Goal: Task Accomplishment & Management: Manage account settings

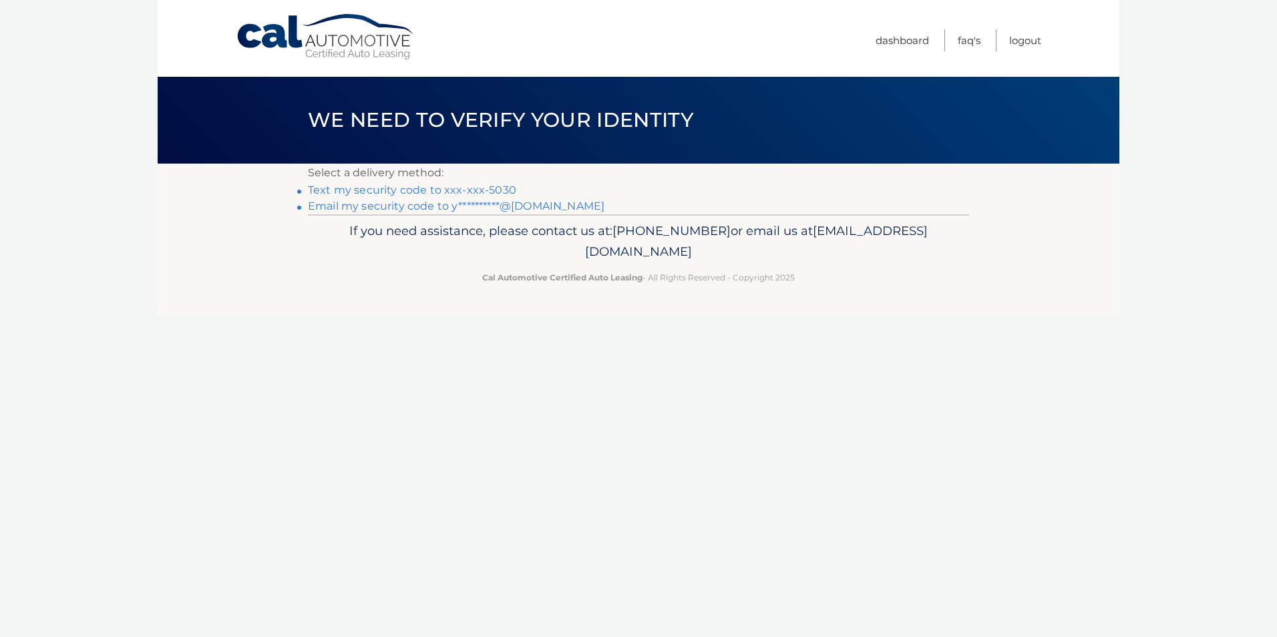
click at [396, 194] on link "Text my security code to xxx-xxx-5030" at bounding box center [412, 190] width 208 height 13
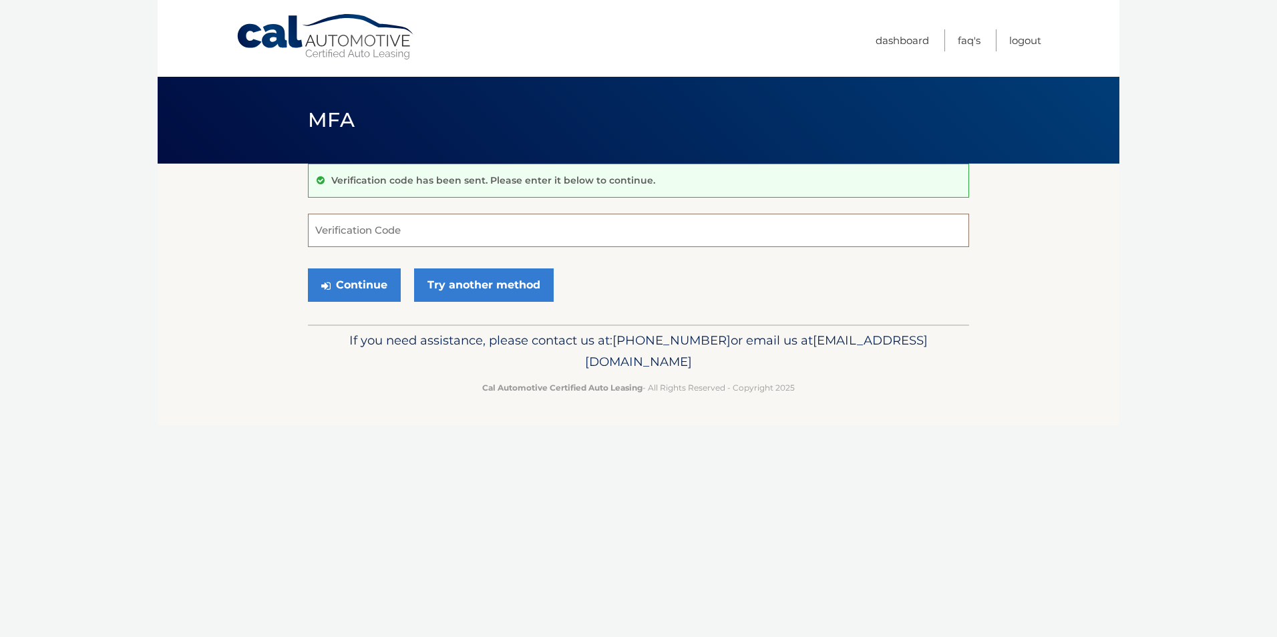
click at [338, 232] on input "Verification Code" at bounding box center [638, 230] width 661 height 33
type input "946233"
click at [359, 279] on button "Continue" at bounding box center [354, 284] width 93 height 33
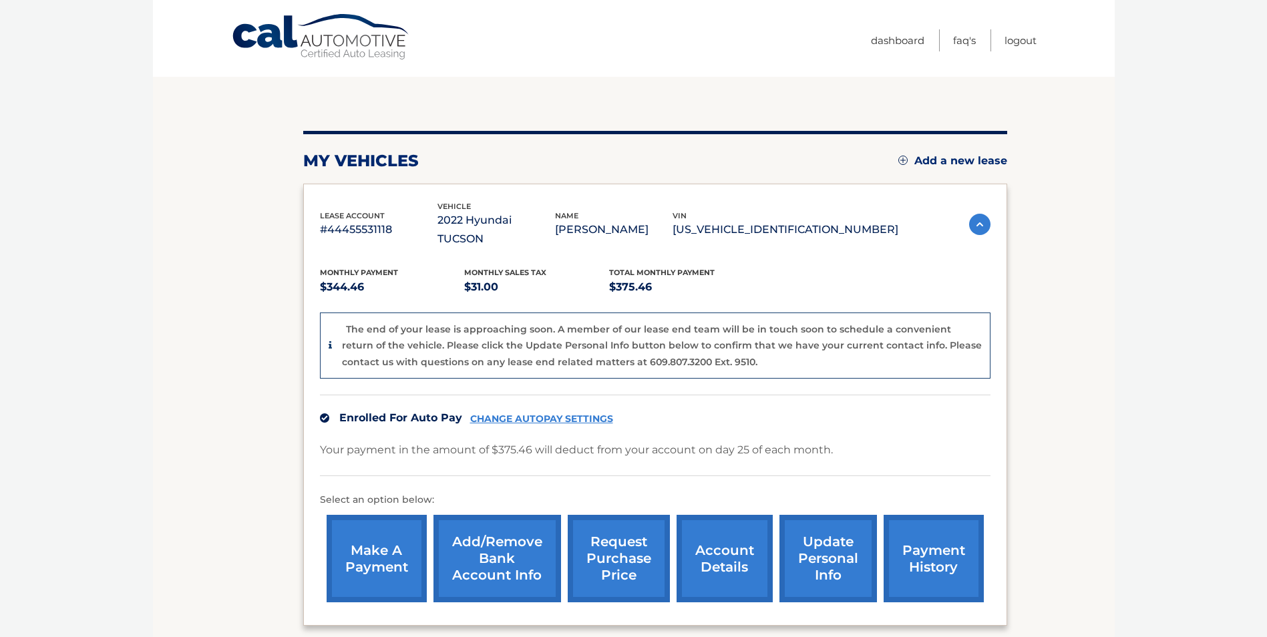
scroll to position [204, 0]
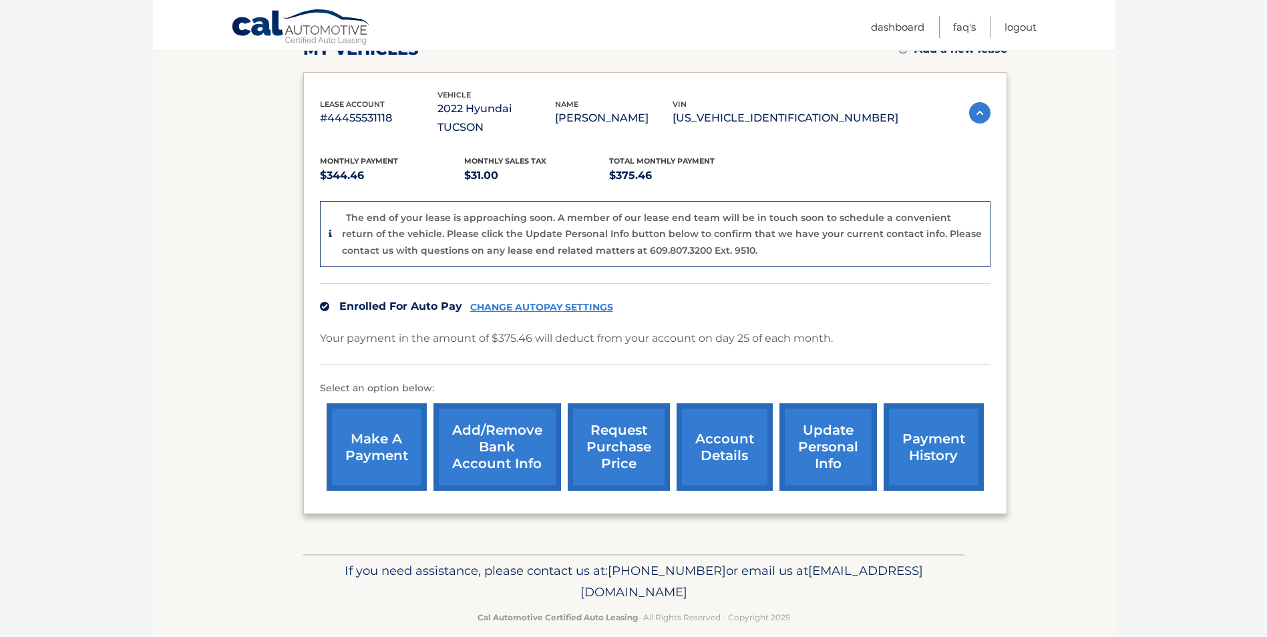
click at [736, 433] on link "account details" at bounding box center [724, 446] width 96 height 87
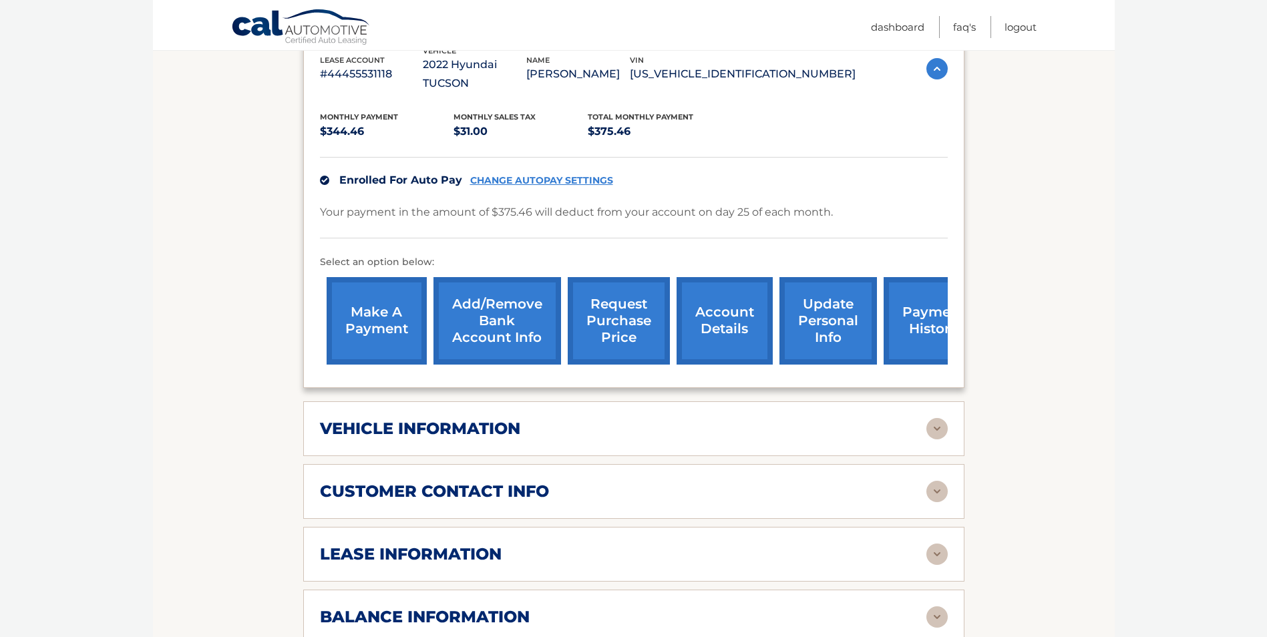
scroll to position [267, 0]
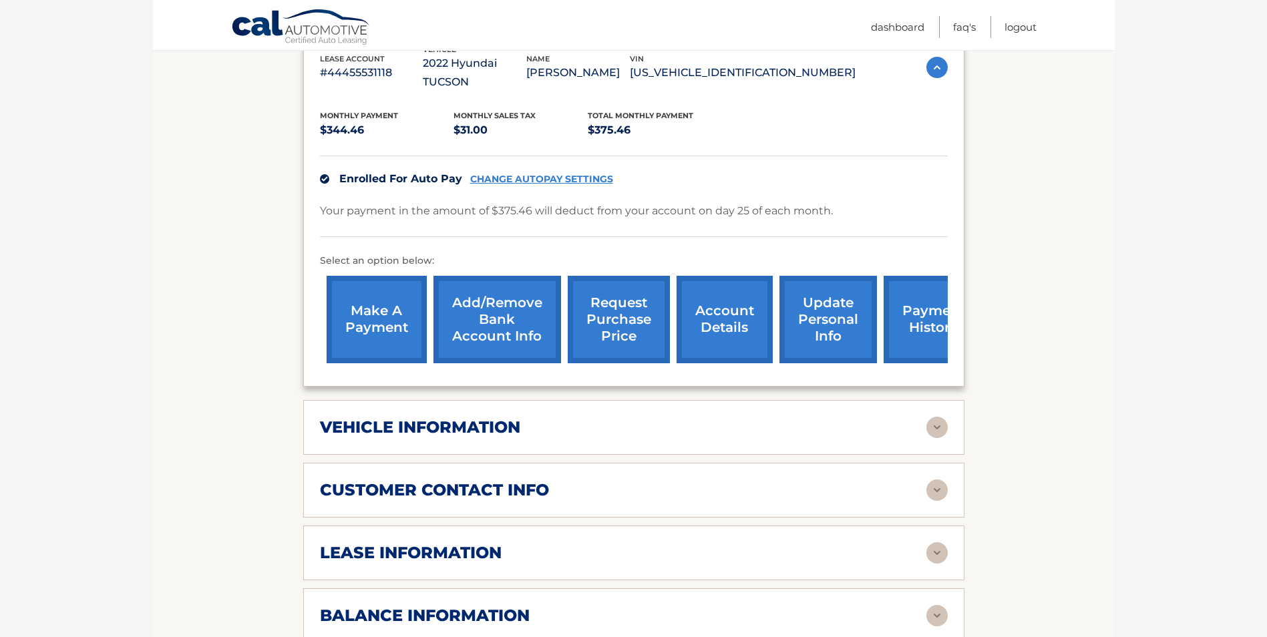
click at [937, 417] on img at bounding box center [936, 427] width 21 height 21
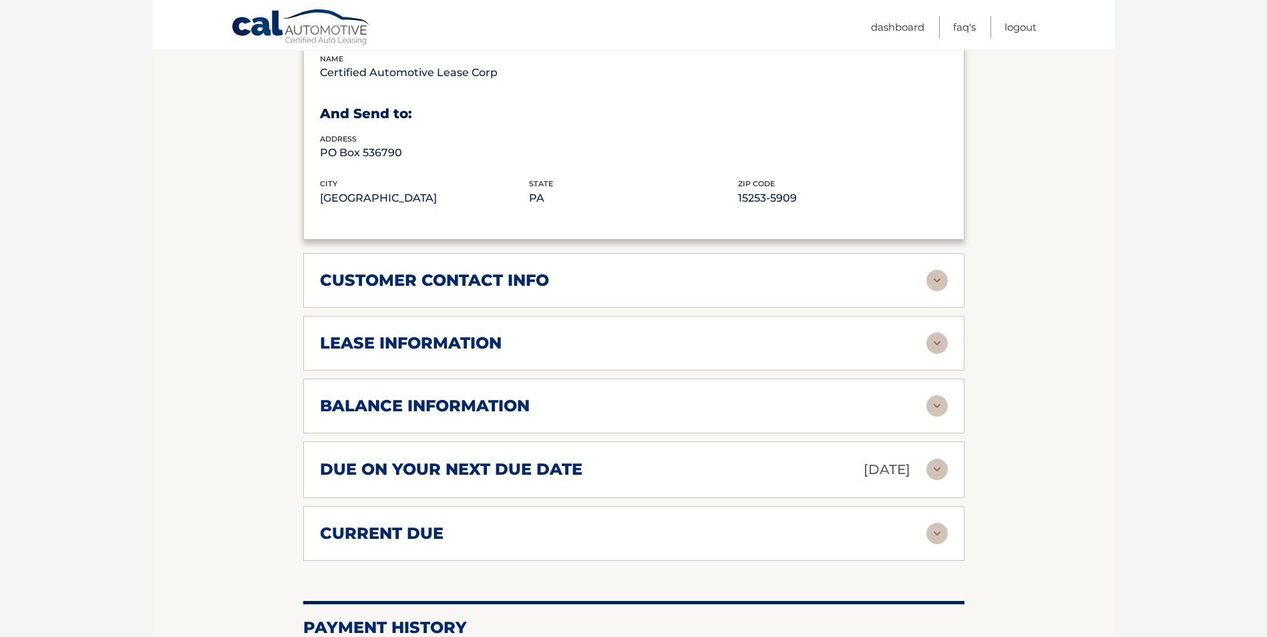
scroll to position [801, 0]
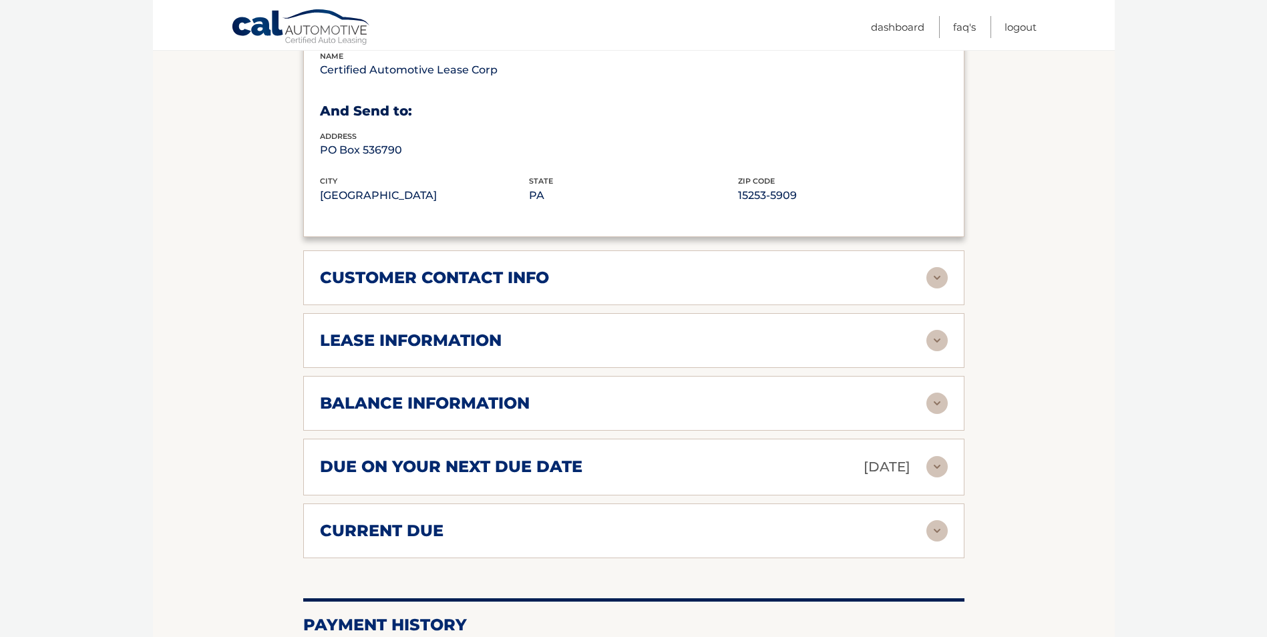
click at [935, 267] on img at bounding box center [936, 277] width 21 height 21
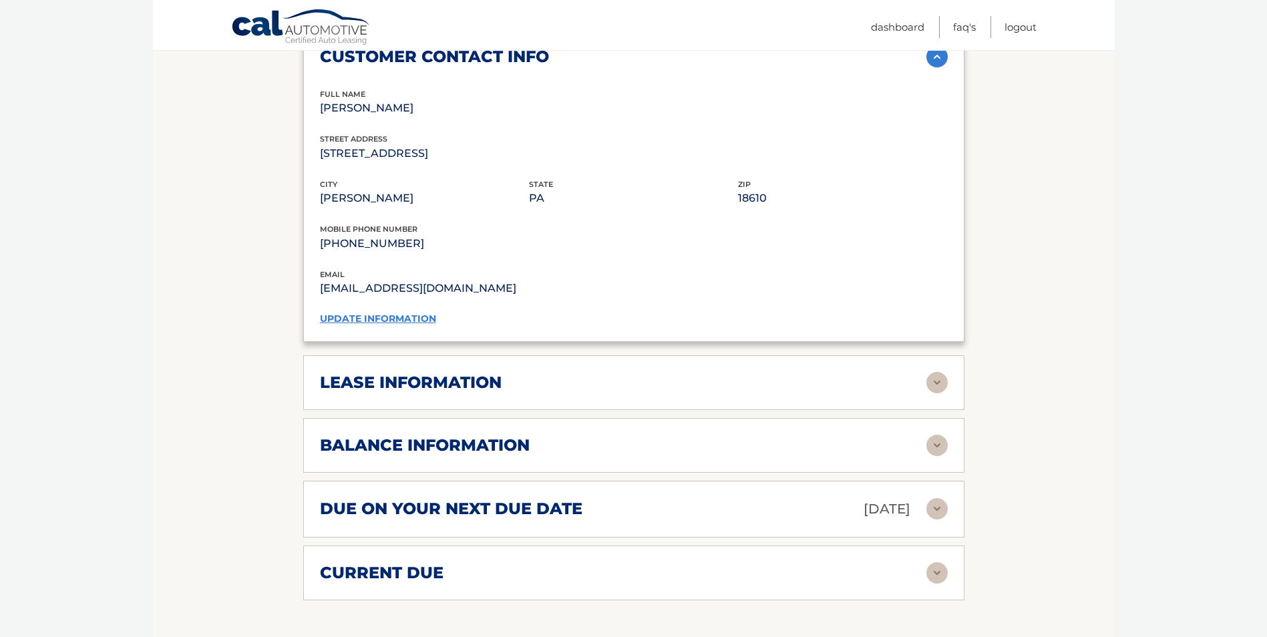
scroll to position [1135, 0]
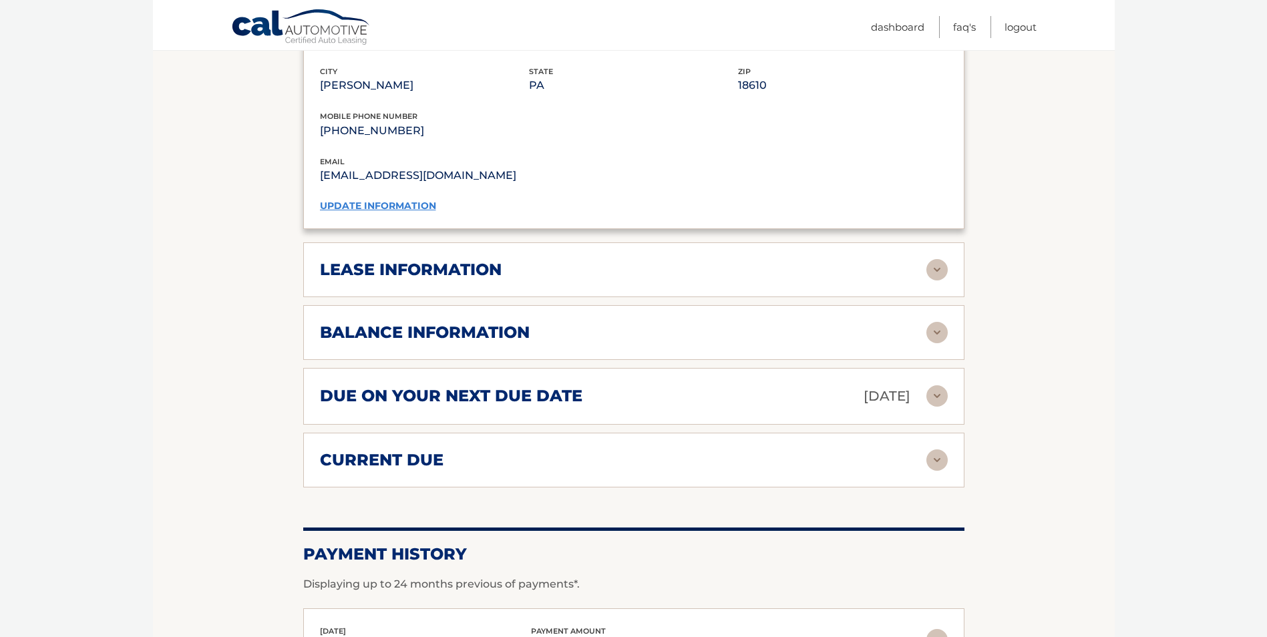
click at [935, 259] on img at bounding box center [936, 269] width 21 height 21
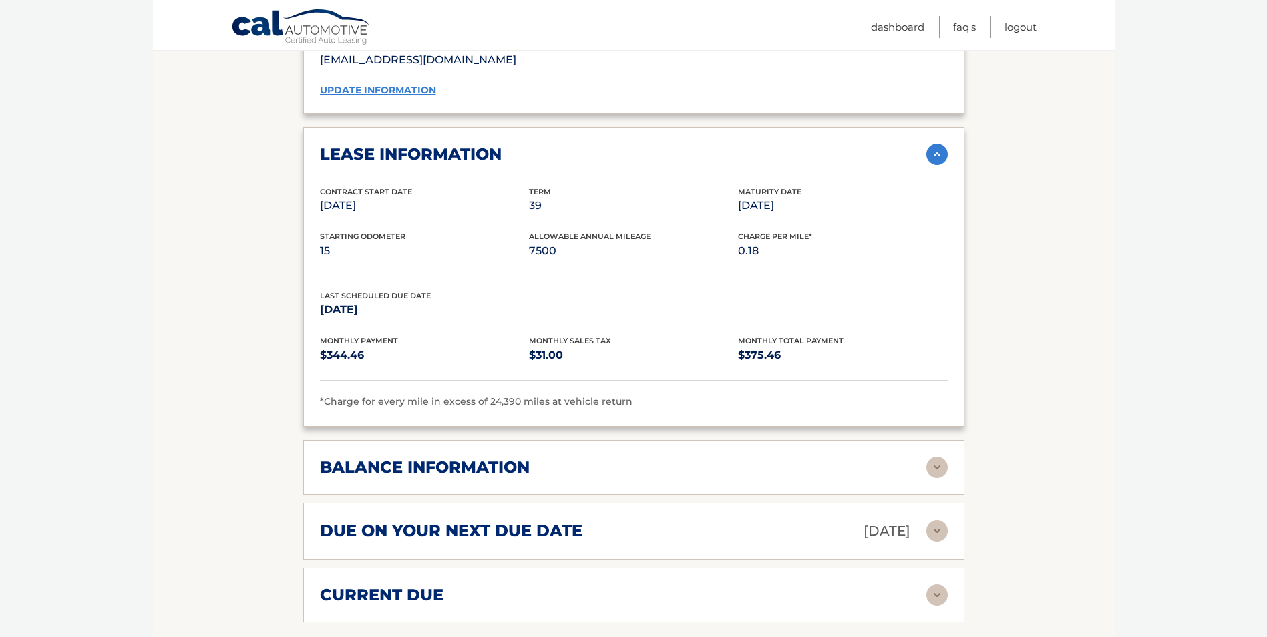
scroll to position [1269, 0]
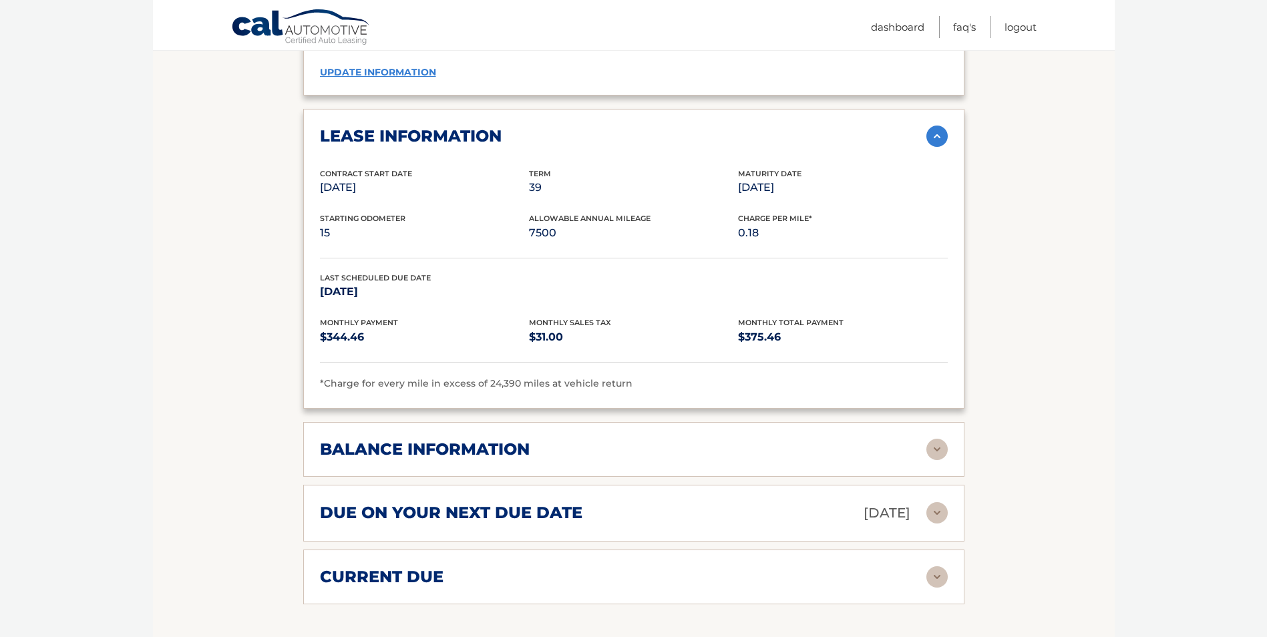
click at [935, 439] on img at bounding box center [936, 449] width 21 height 21
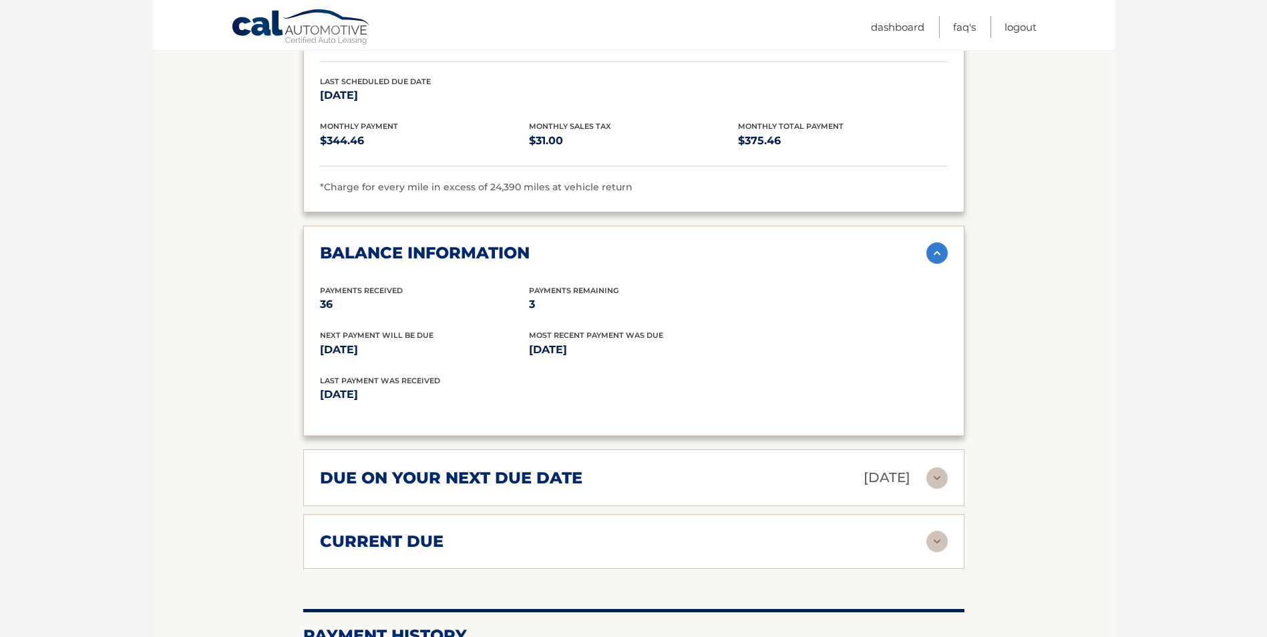
scroll to position [1469, 0]
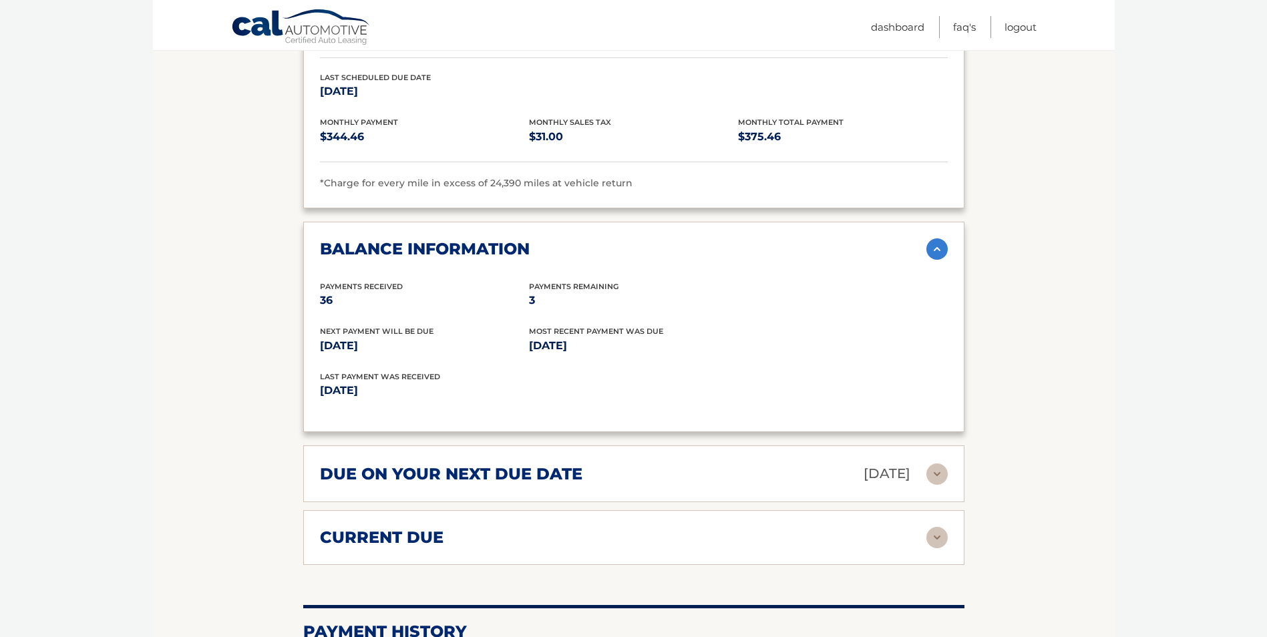
click at [941, 463] on img at bounding box center [936, 473] width 21 height 21
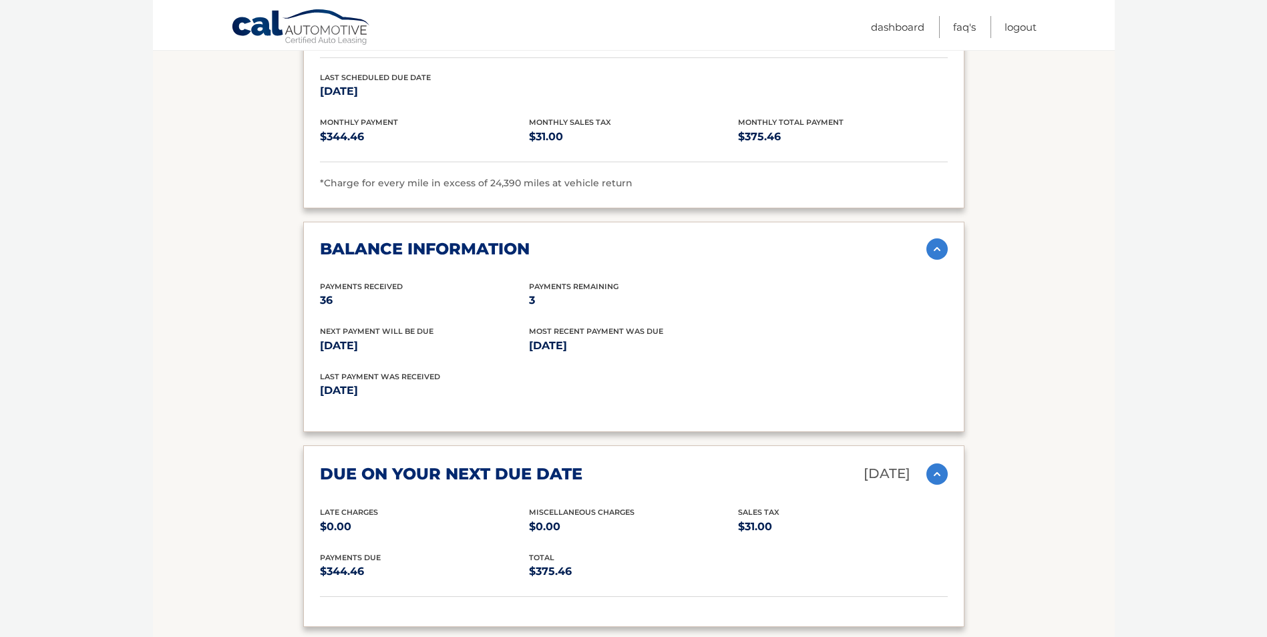
scroll to position [1669, 0]
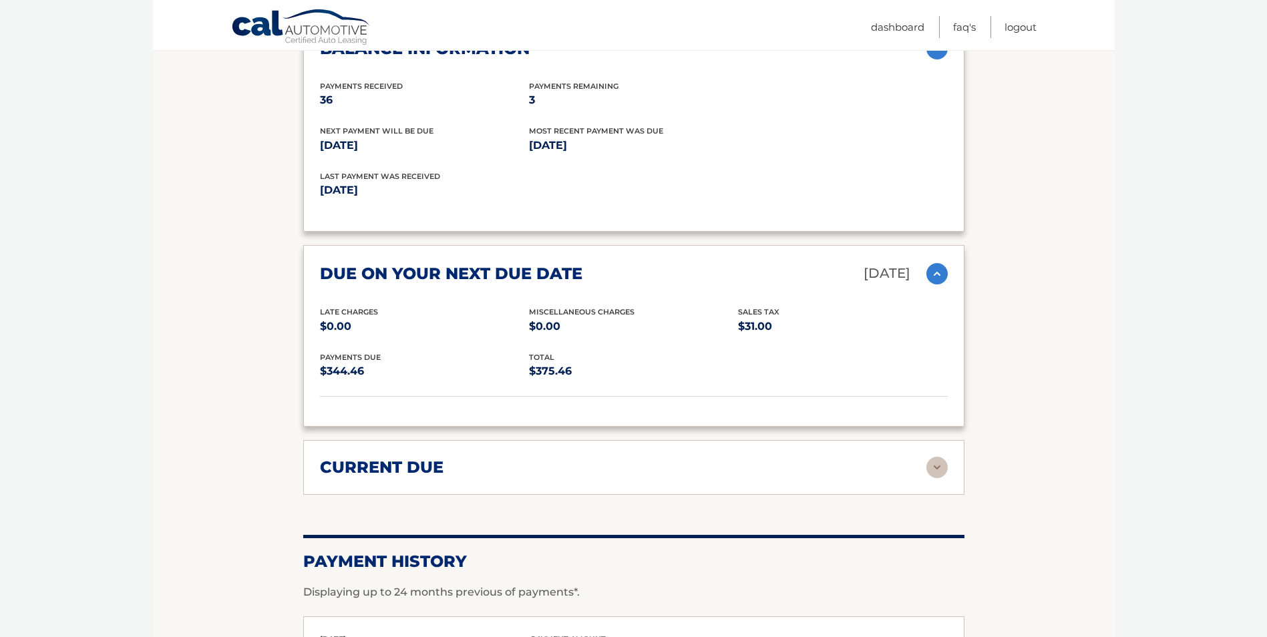
click at [942, 457] on img at bounding box center [936, 467] width 21 height 21
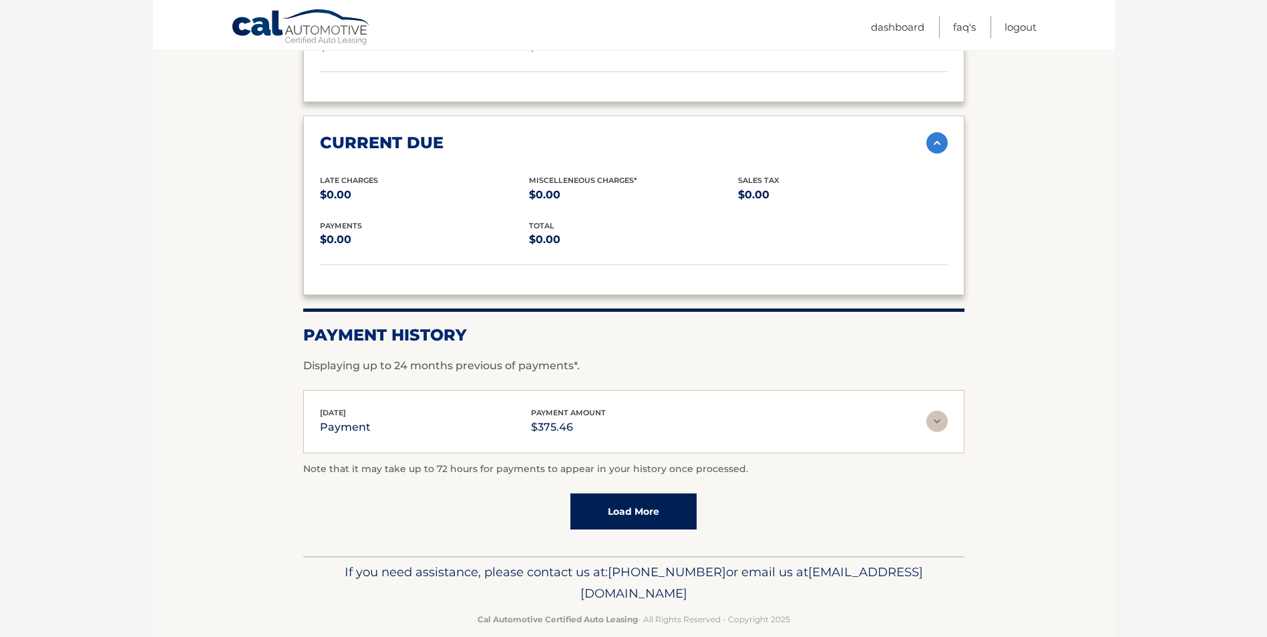
scroll to position [1995, 0]
click at [670, 492] on link "Load More" at bounding box center [633, 510] width 126 height 36
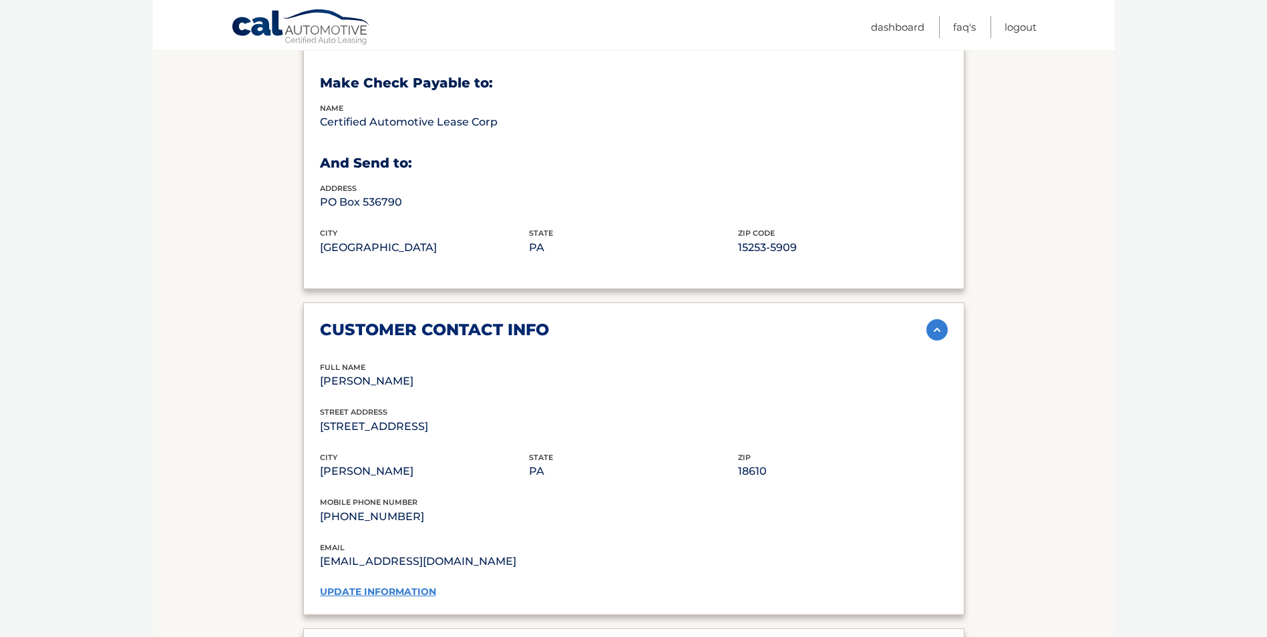
scroll to position [726, 0]
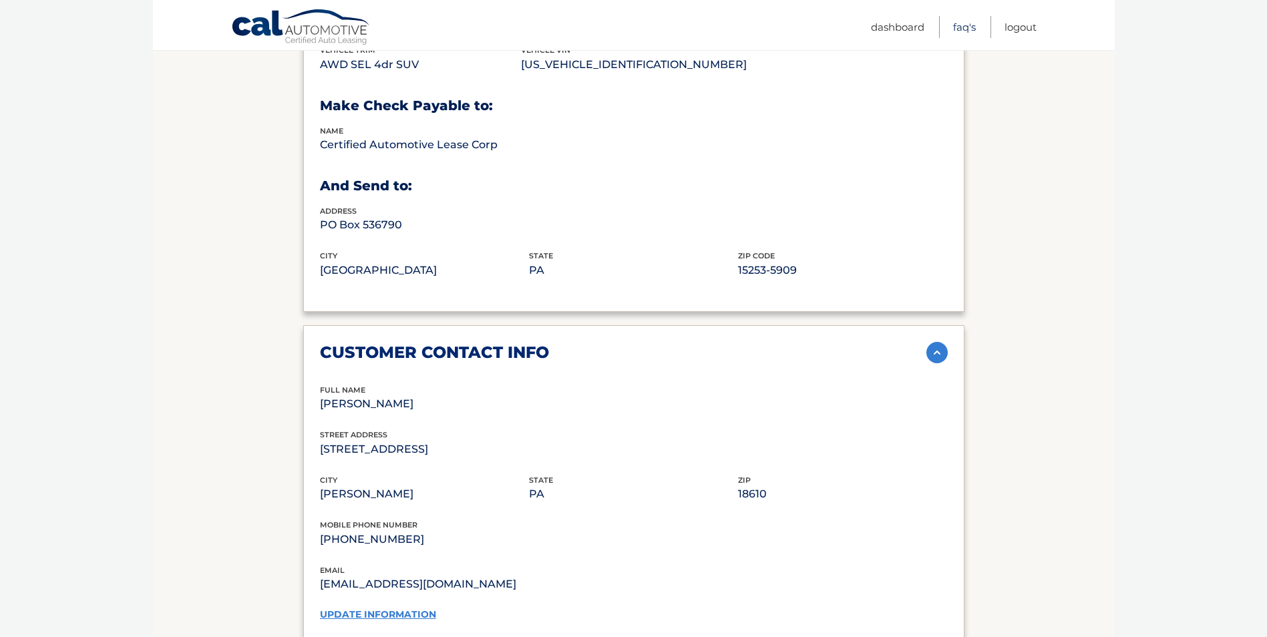
click at [962, 27] on link "FAQ's" at bounding box center [964, 27] width 23 height 22
